Goal: Task Accomplishment & Management: Use online tool/utility

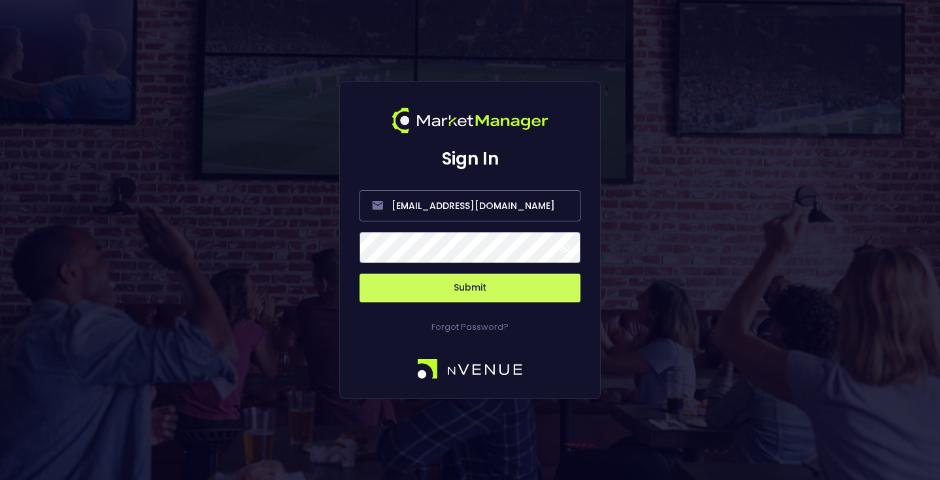
click at [544, 282] on button "Submit" at bounding box center [469, 288] width 221 height 29
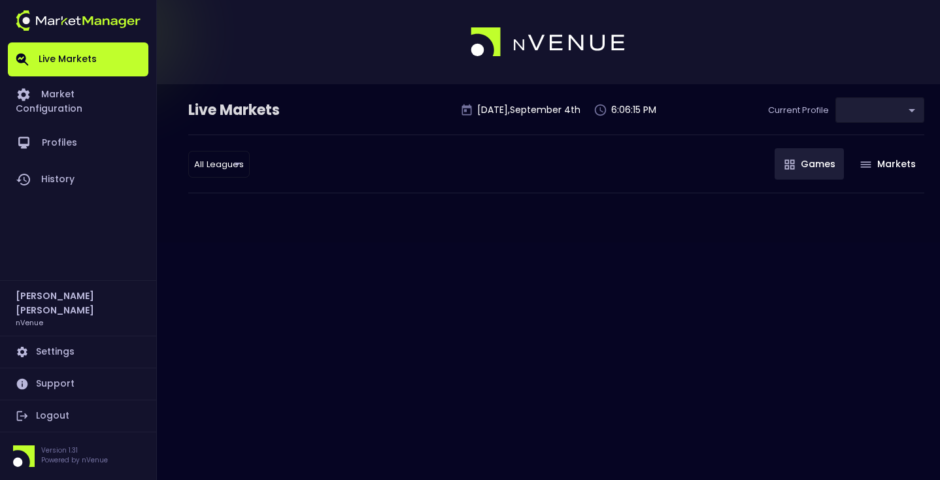
type input "0a763355-b225-40e6-8c79-2dda4ec7b2cf"
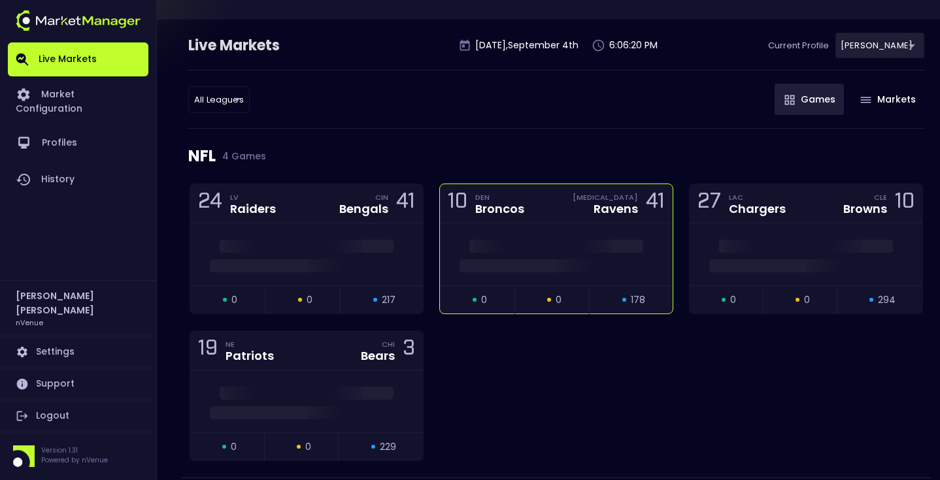
scroll to position [52, 0]
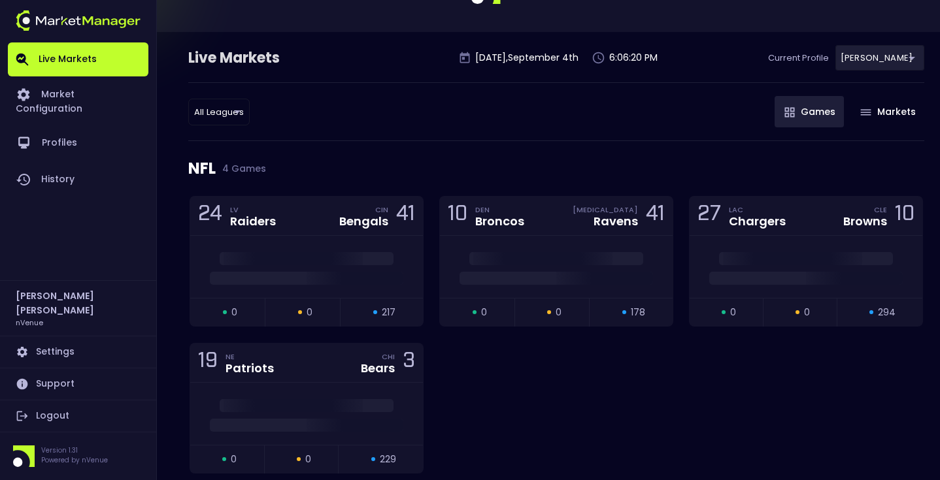
click at [539, 138] on div "All Leagues all leagues ​ Games Markets" at bounding box center [556, 111] width 736 height 59
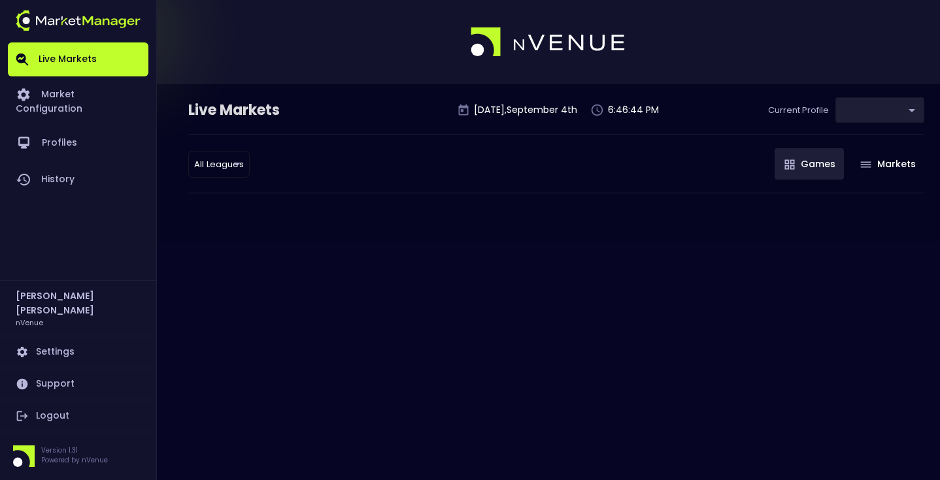
type input "0a763355-b225-40e6-8c79-2dda4ec7b2cf"
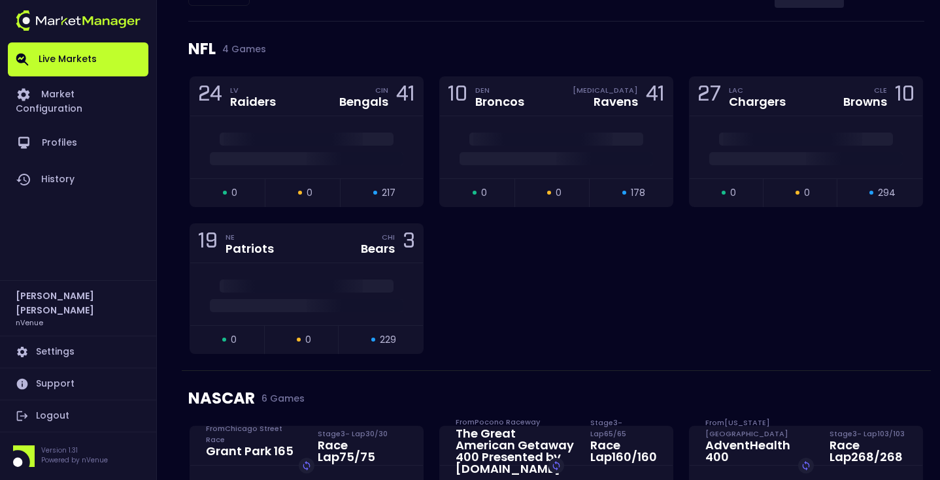
scroll to position [160, 0]
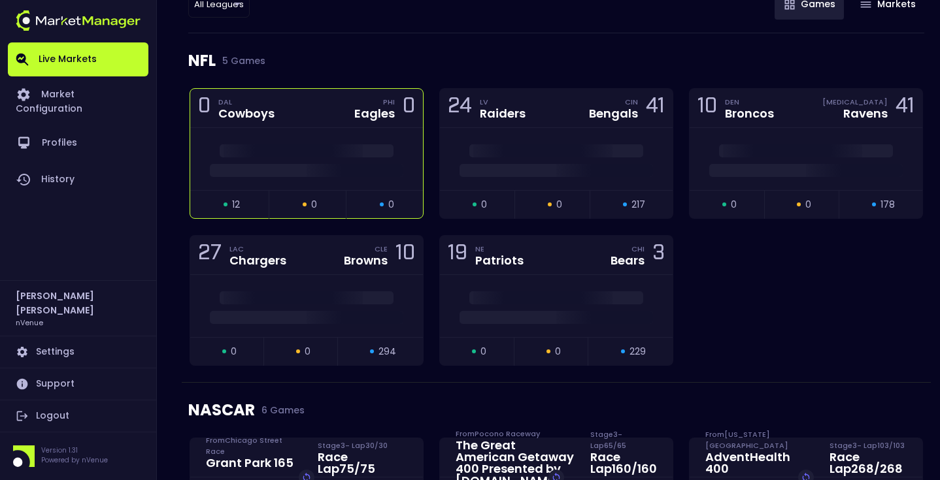
click at [318, 134] on div at bounding box center [306, 159] width 233 height 62
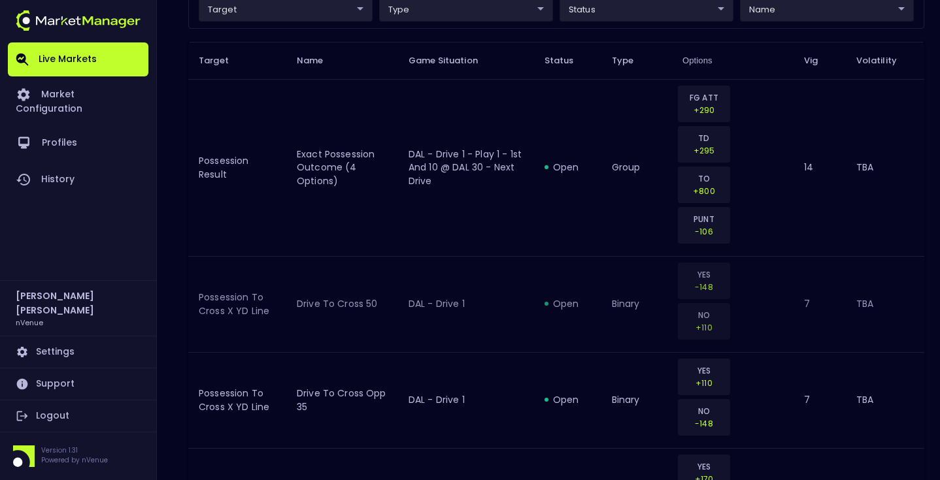
scroll to position [357, 0]
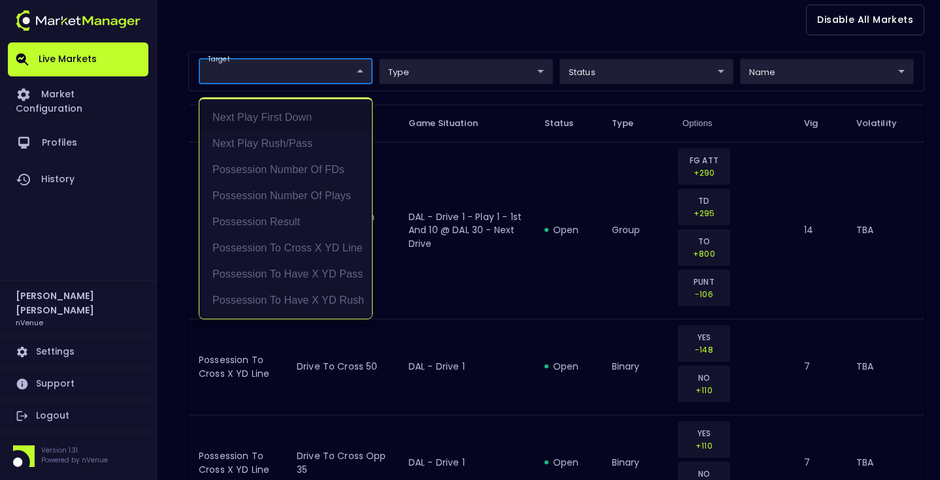
click at [284, 216] on li "Possession Result" at bounding box center [285, 222] width 172 height 26
type input "Possession Result"
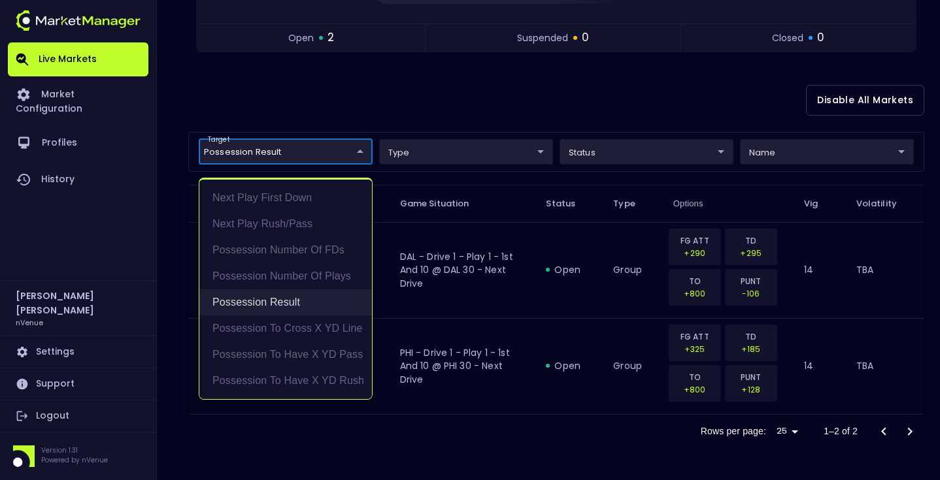
scroll to position [276, 0]
click at [736, 110] on div at bounding box center [470, 240] width 940 height 480
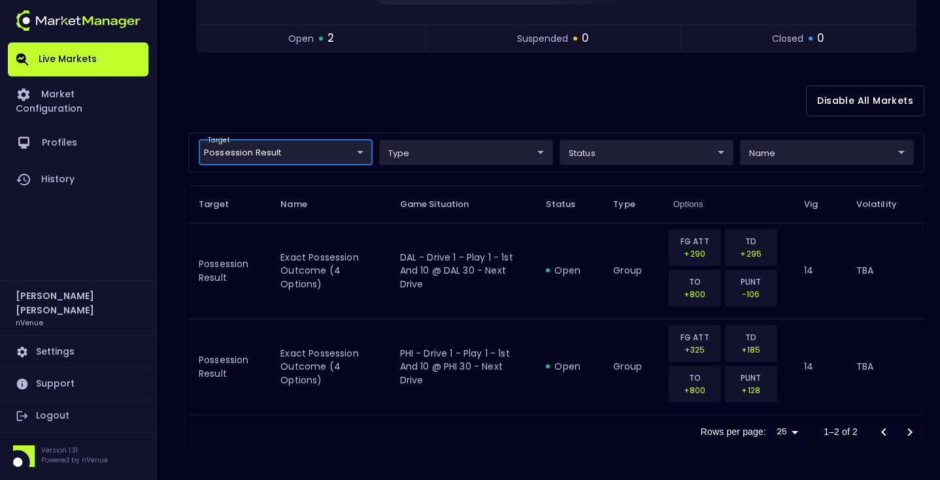
click at [771, 149] on body "Live Markets Market Configuration Profiles History Matt Jensen nVenue Settings …" at bounding box center [470, 102] width 940 height 757
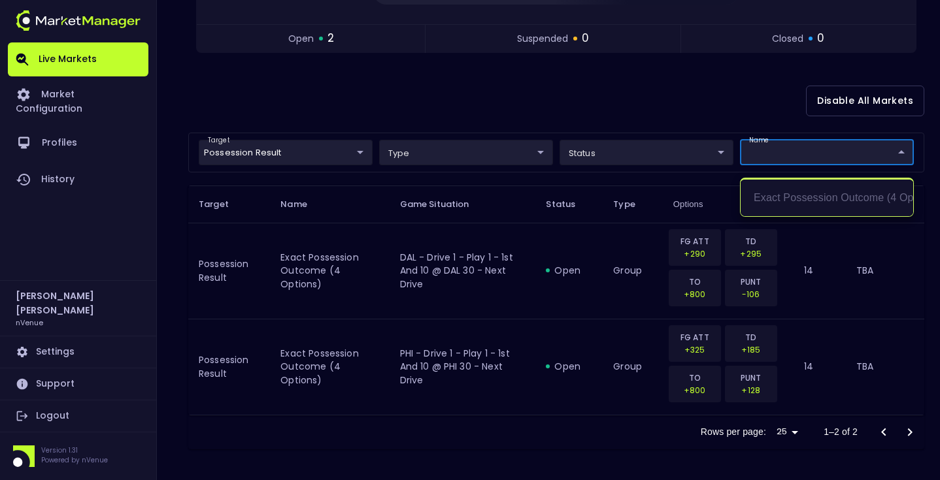
click at [771, 149] on div at bounding box center [470, 240] width 940 height 480
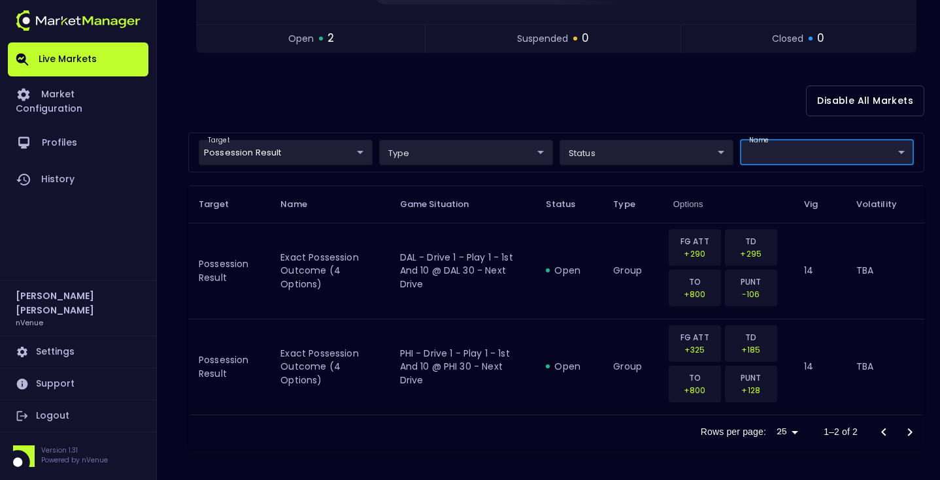
click at [667, 111] on div "Disable All Markets" at bounding box center [556, 100] width 736 height 63
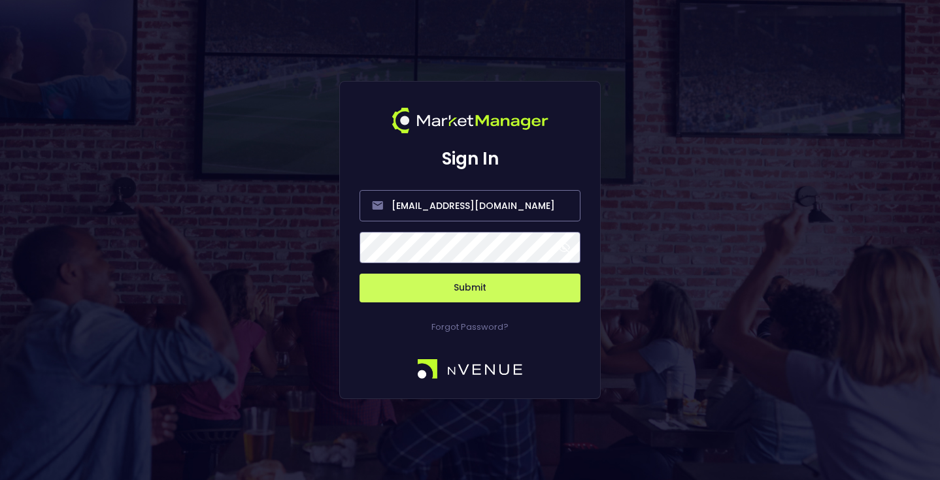
click at [458, 295] on button "Submit" at bounding box center [469, 288] width 221 height 29
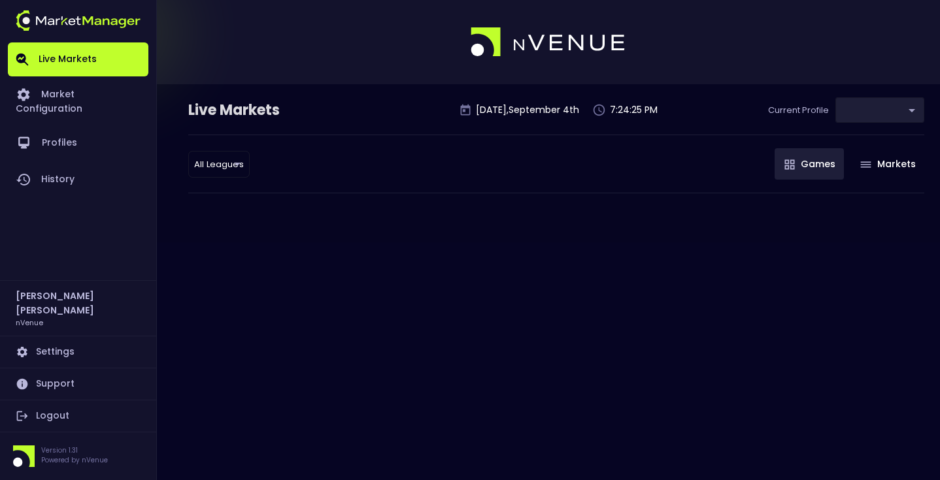
type input "0a763355-b225-40e6-8c79-2dda4ec7b2cf"
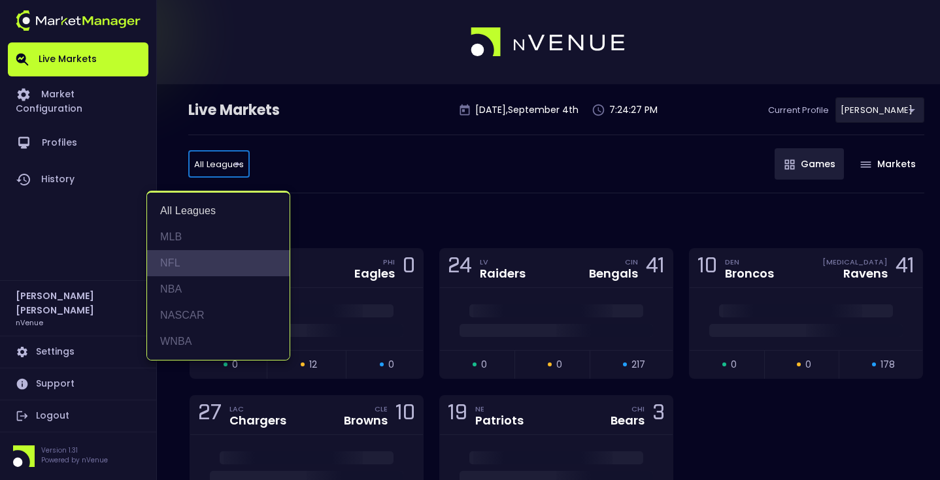
click at [201, 261] on li "NFL" at bounding box center [218, 263] width 142 height 26
type input "NFL"
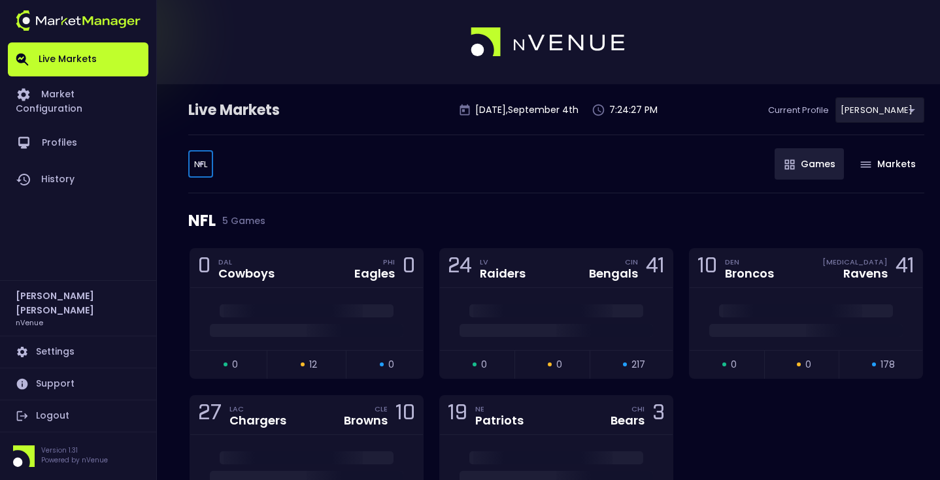
click at [367, 172] on div "NFL NFL ​ Games Markets" at bounding box center [556, 164] width 736 height 59
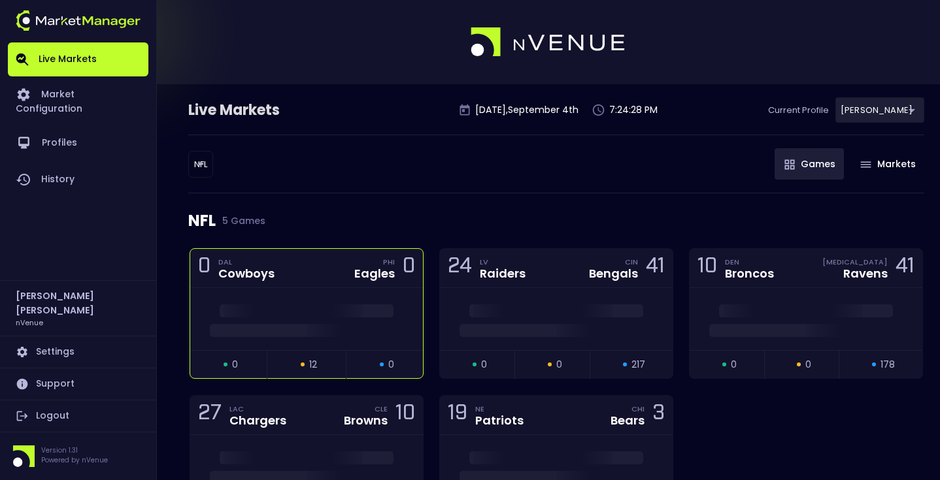
click at [329, 272] on div "0 DAL Cowboys PHI Eagles 0" at bounding box center [306, 268] width 233 height 39
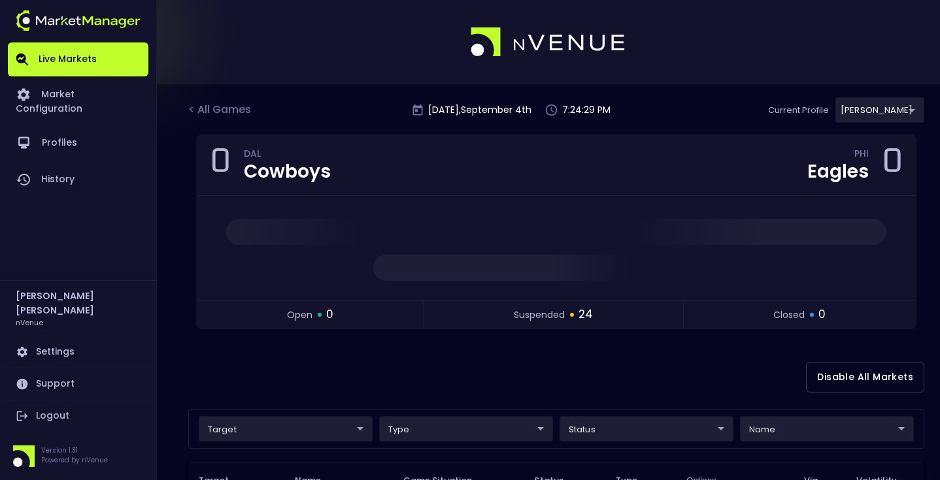
click at [520, 367] on div "Disable All Markets" at bounding box center [556, 377] width 736 height 63
